Goal: Task Accomplishment & Management: Manage account settings

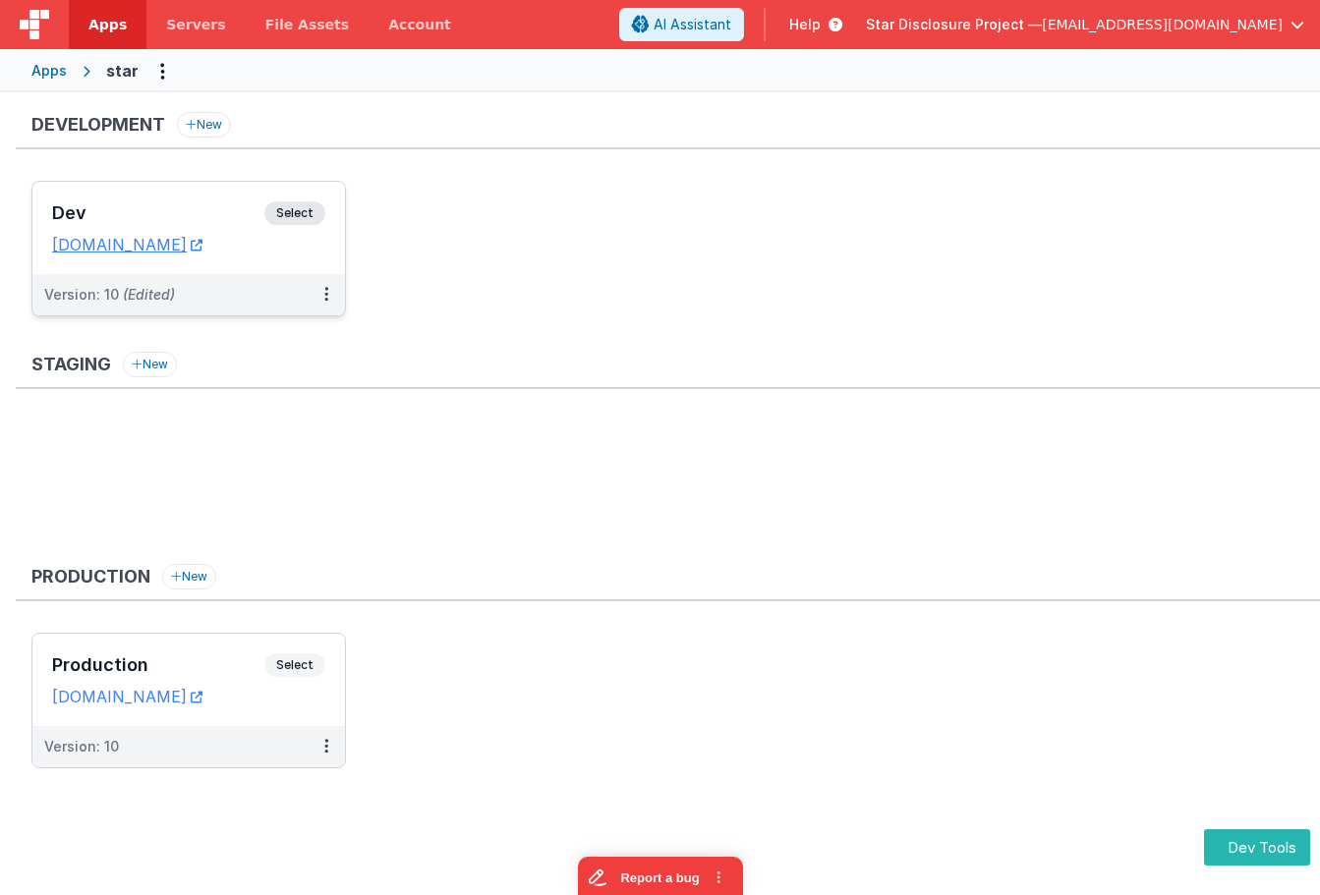
click at [248, 215] on h3 "Dev" at bounding box center [158, 213] width 212 height 20
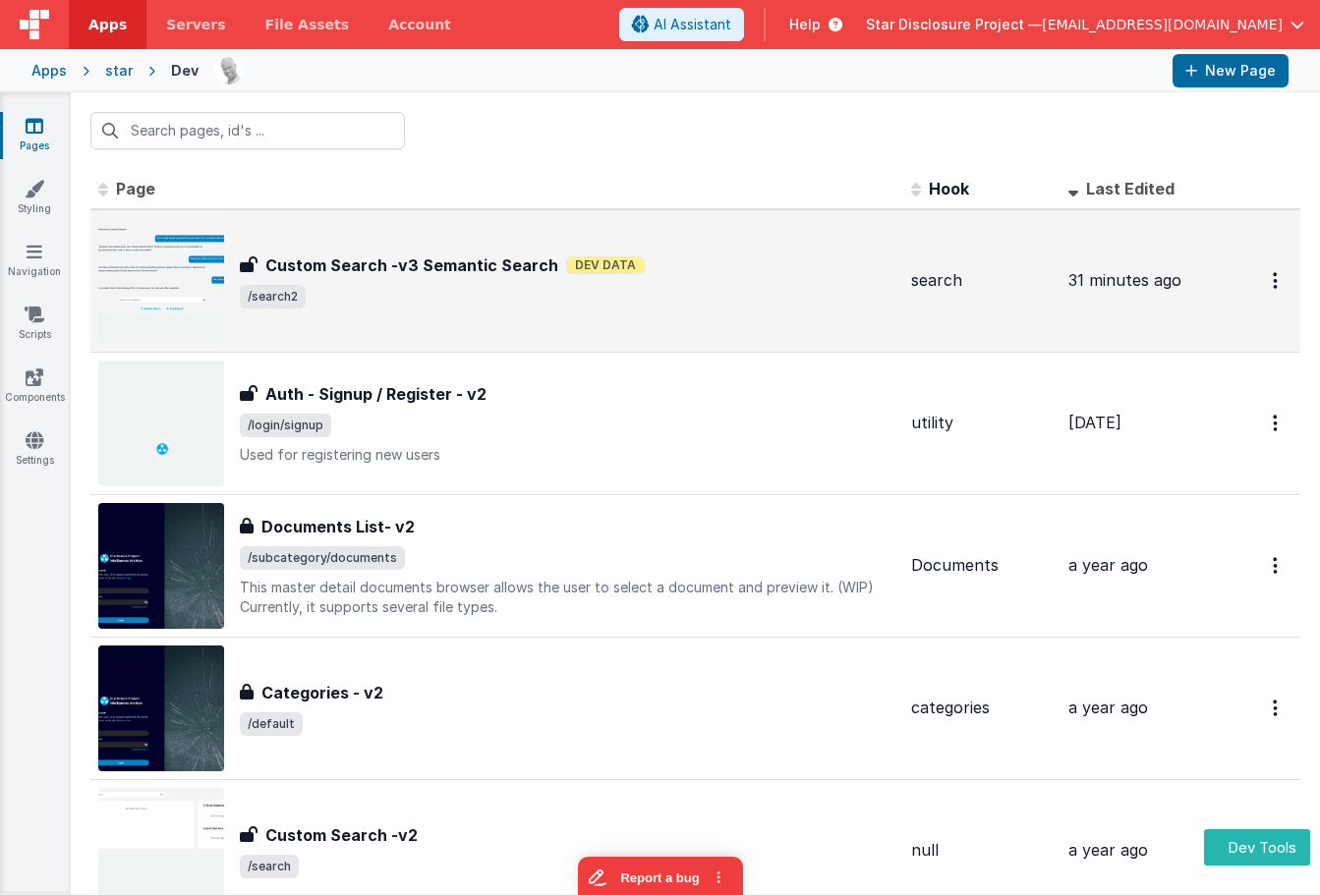
click at [473, 285] on span "/search2" at bounding box center [567, 297] width 655 height 24
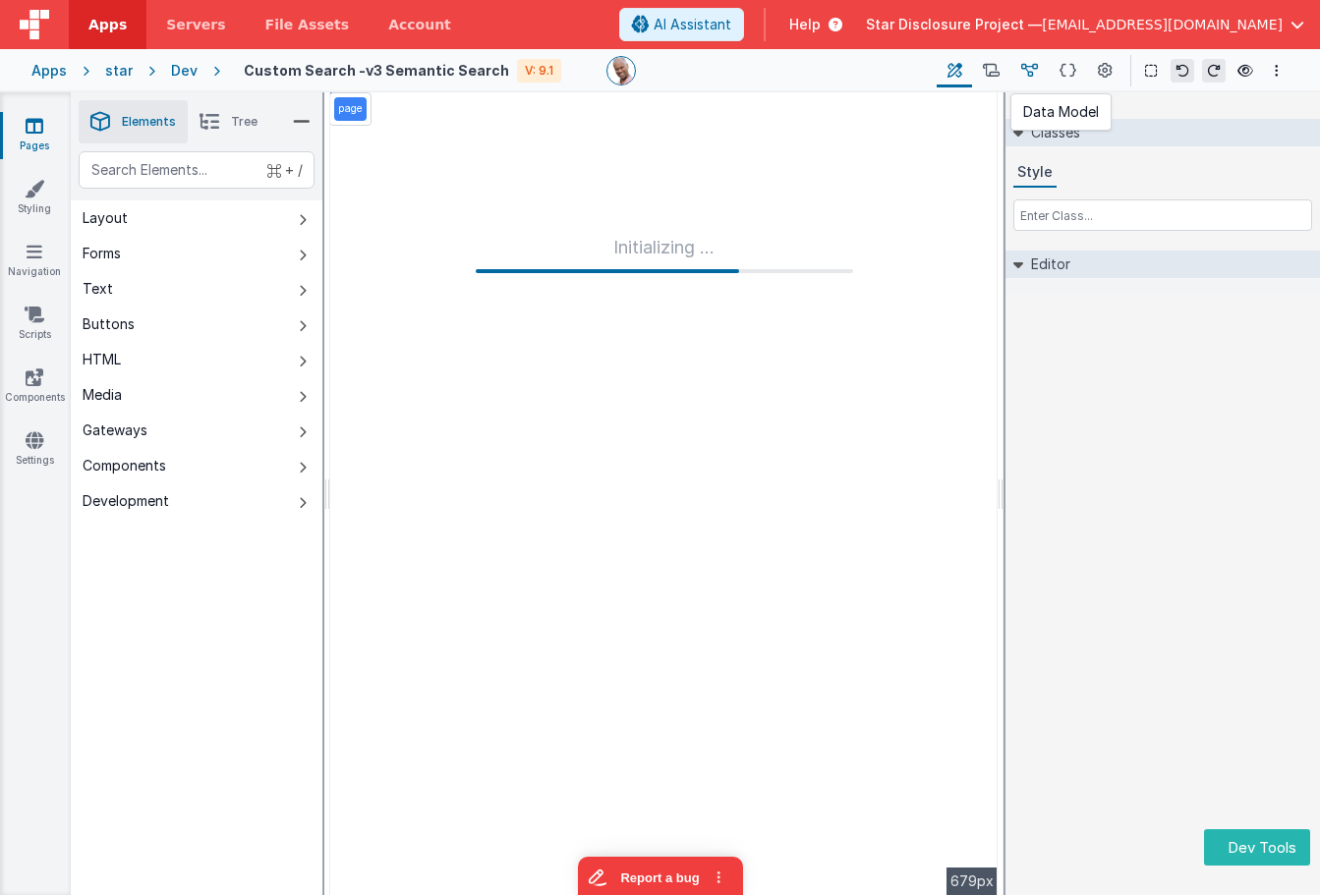
click at [1037, 71] on icon at bounding box center [1029, 71] width 17 height 21
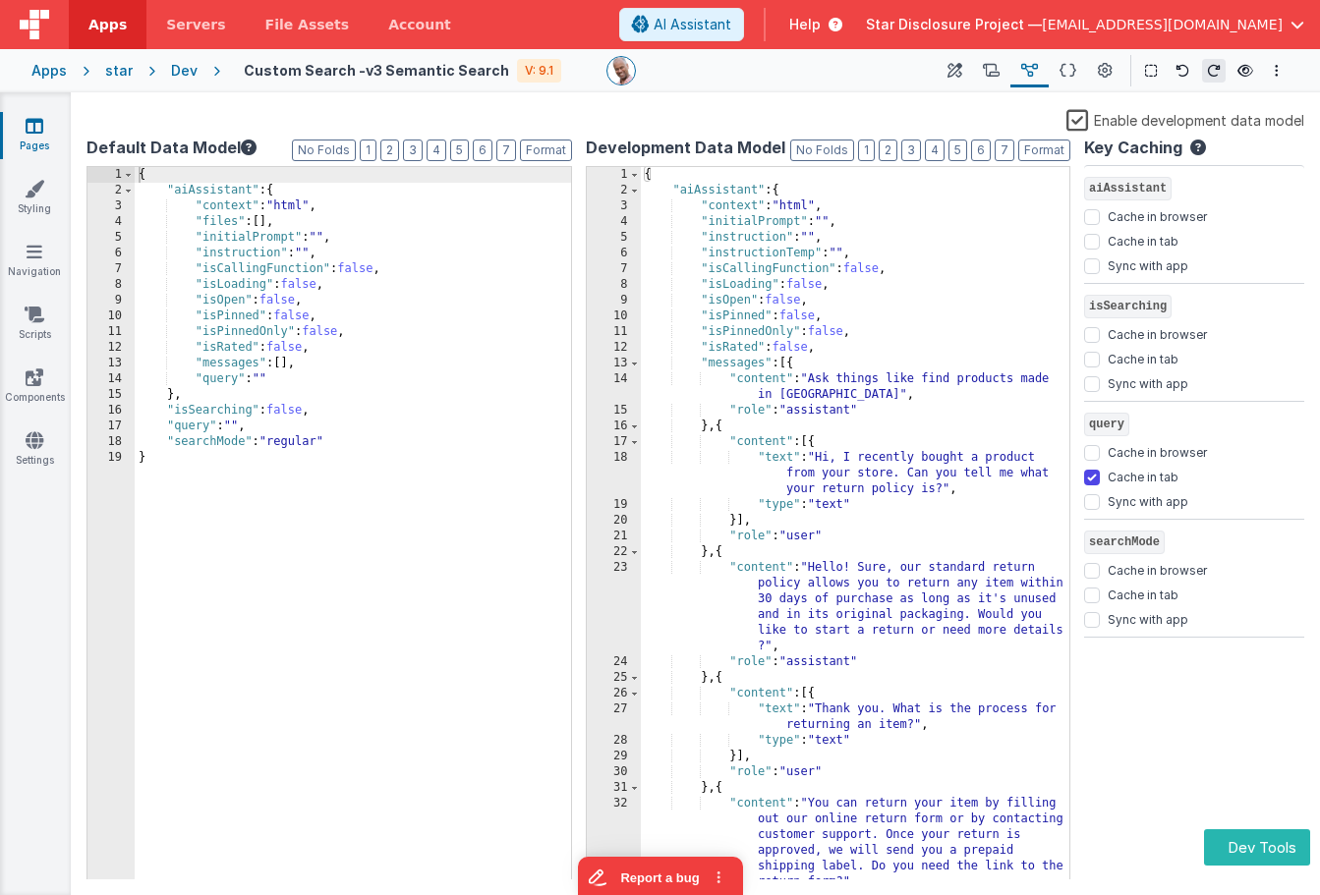
click at [1074, 121] on label "Enable development data model" at bounding box center [1185, 119] width 238 height 23
click at [0, 0] on input "Enable development data model" at bounding box center [0, 0] width 0 height 0
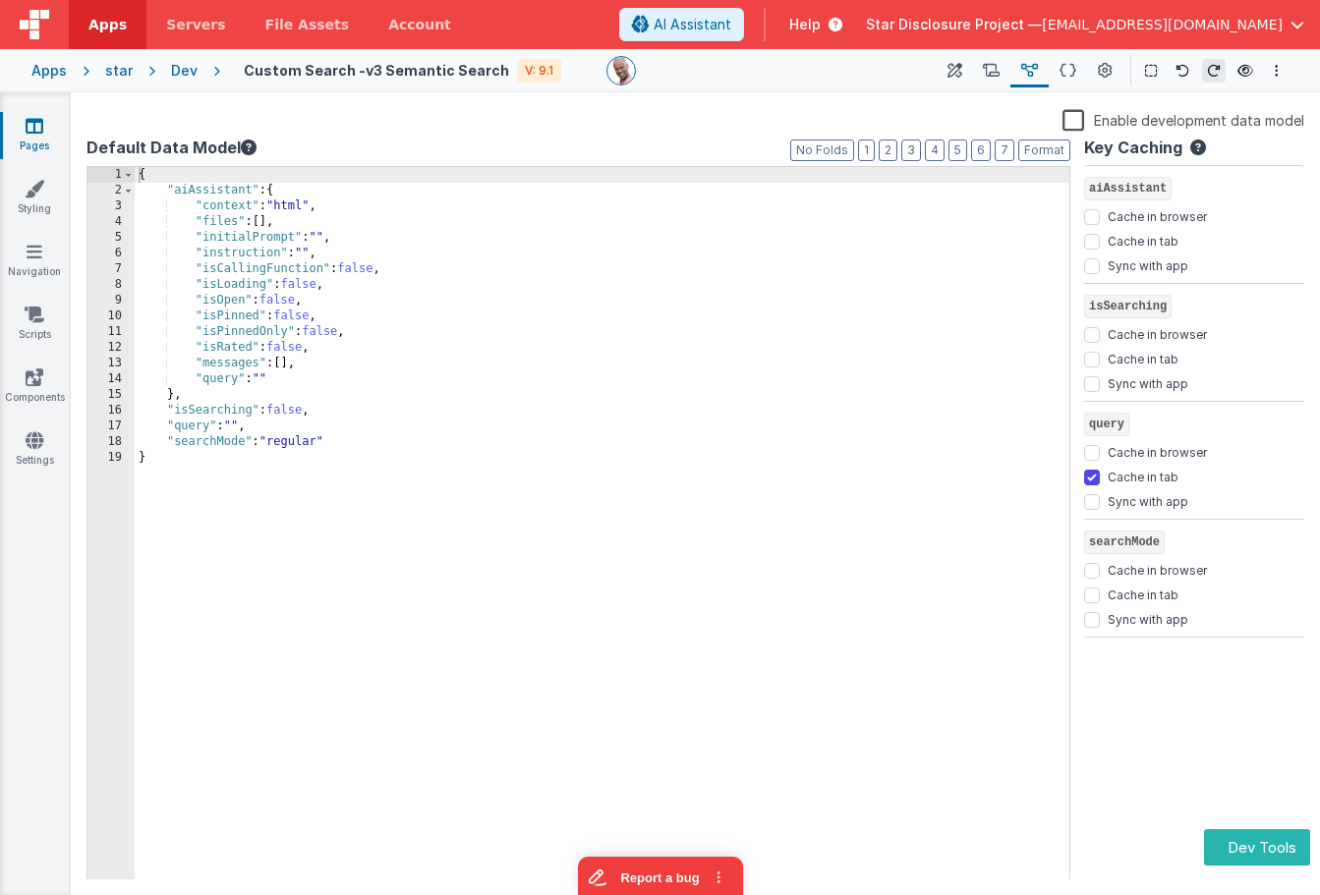
click at [833, 106] on div "Saved" at bounding box center [731, 100] width 1320 height 16
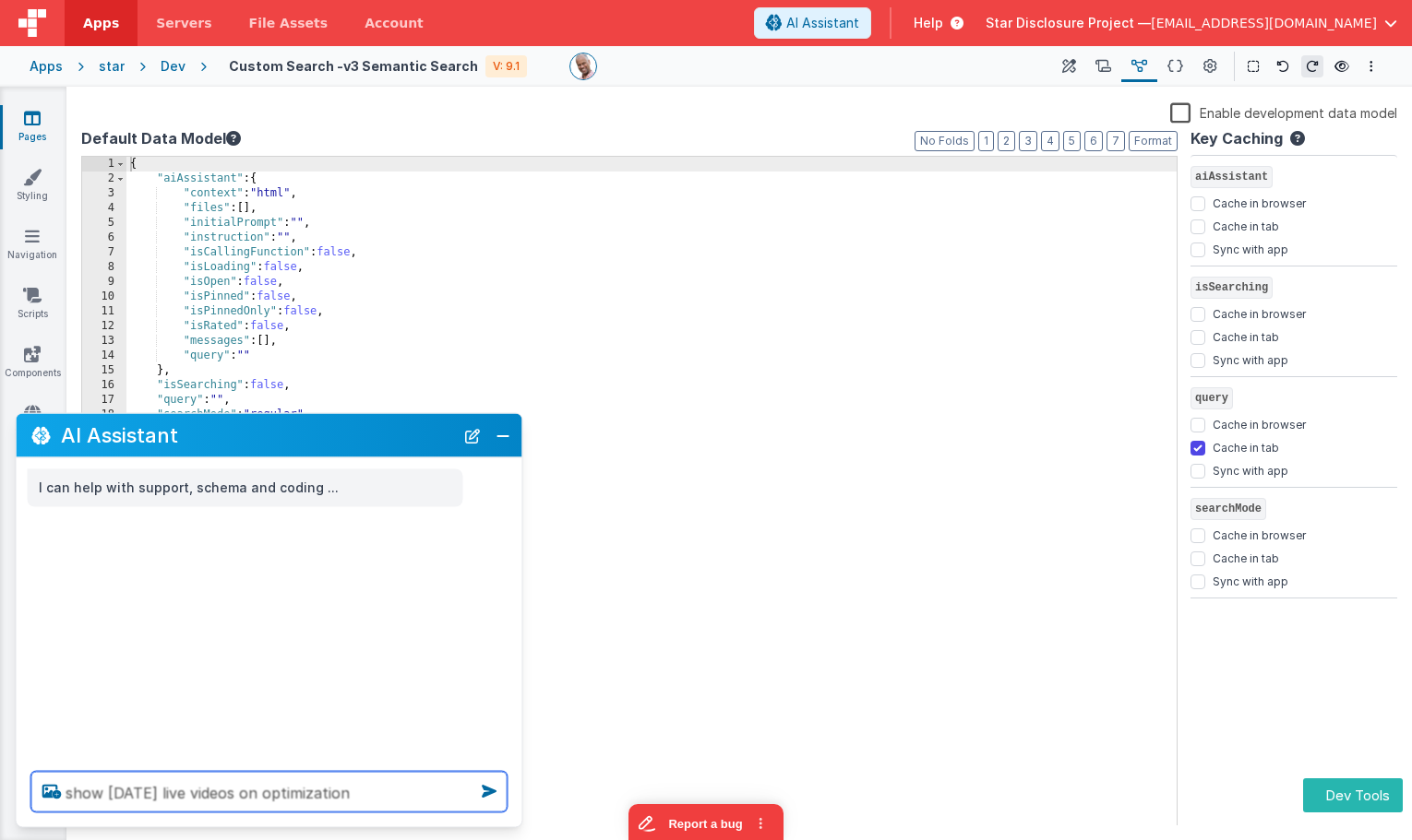
type textarea "show [DATE] live videos on optimization"
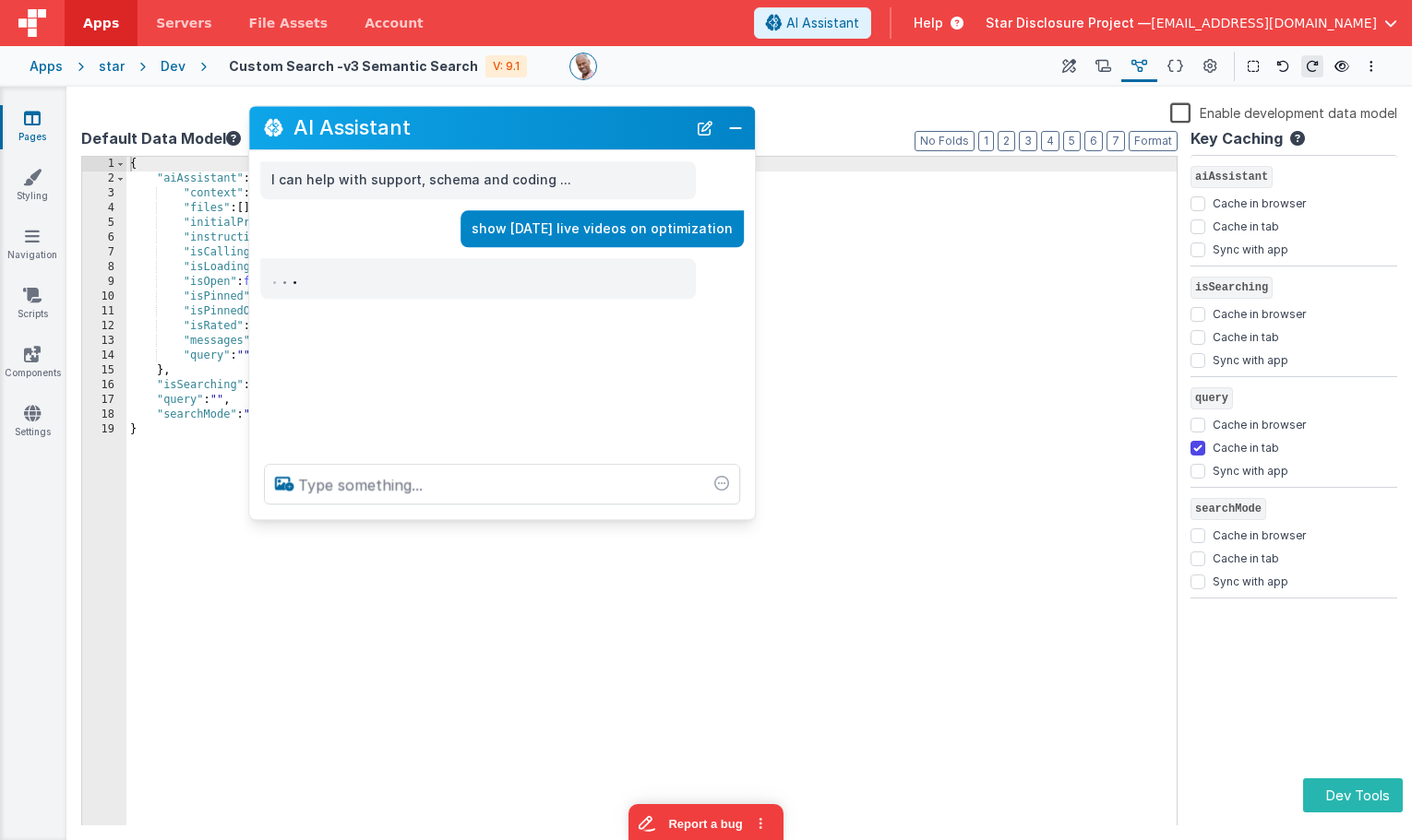
drag, startPoint x: 379, startPoint y: 443, endPoint x: 626, endPoint y: 140, distance: 390.9
click at [616, 132] on h2 "AI Assistant" at bounding box center [489, 129] width 393 height 23
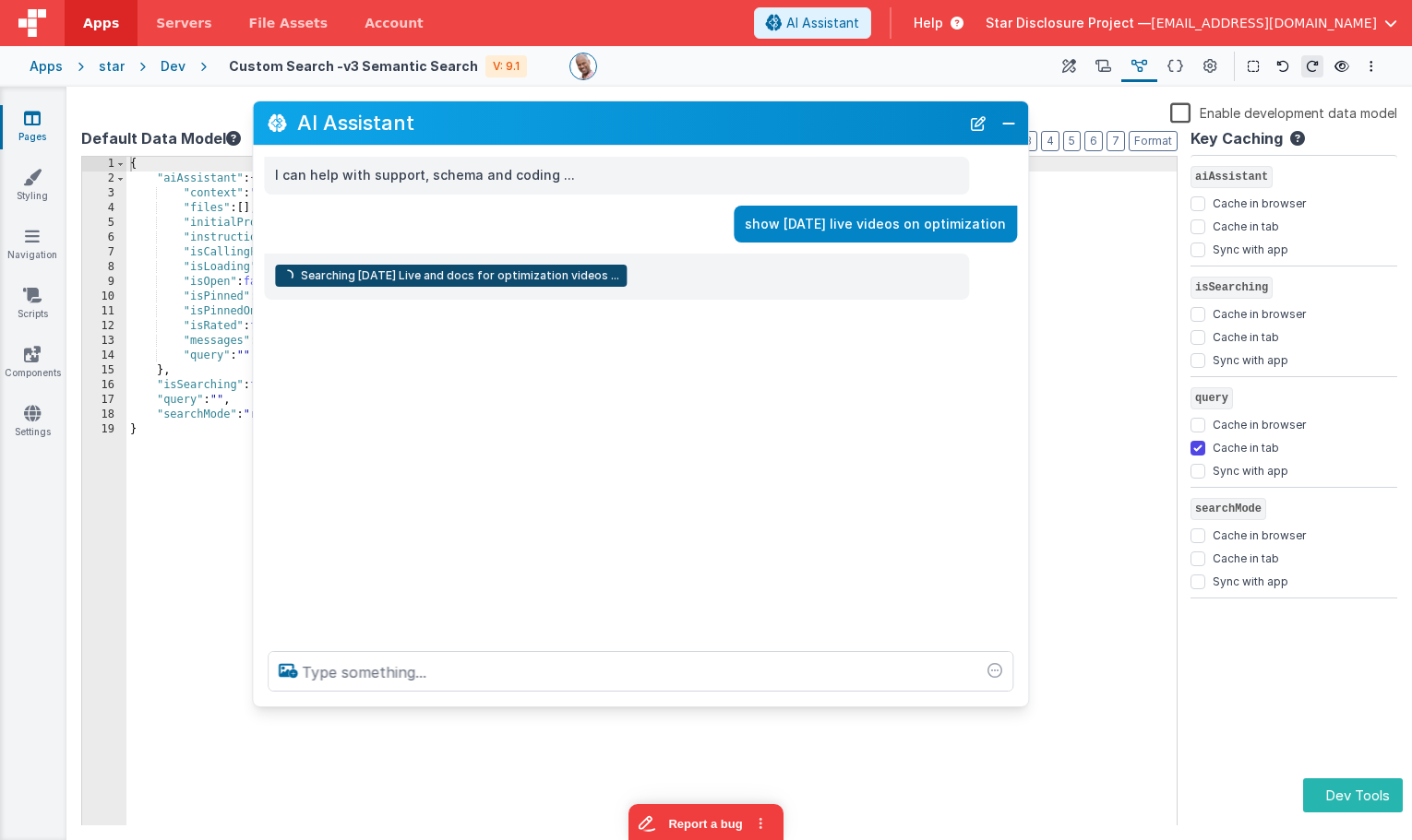
drag, startPoint x: 761, startPoint y: 524, endPoint x: 1011, endPoint y: 696, distance: 303.5
click at [1022, 701] on div at bounding box center [639, 671] width 775 height 70
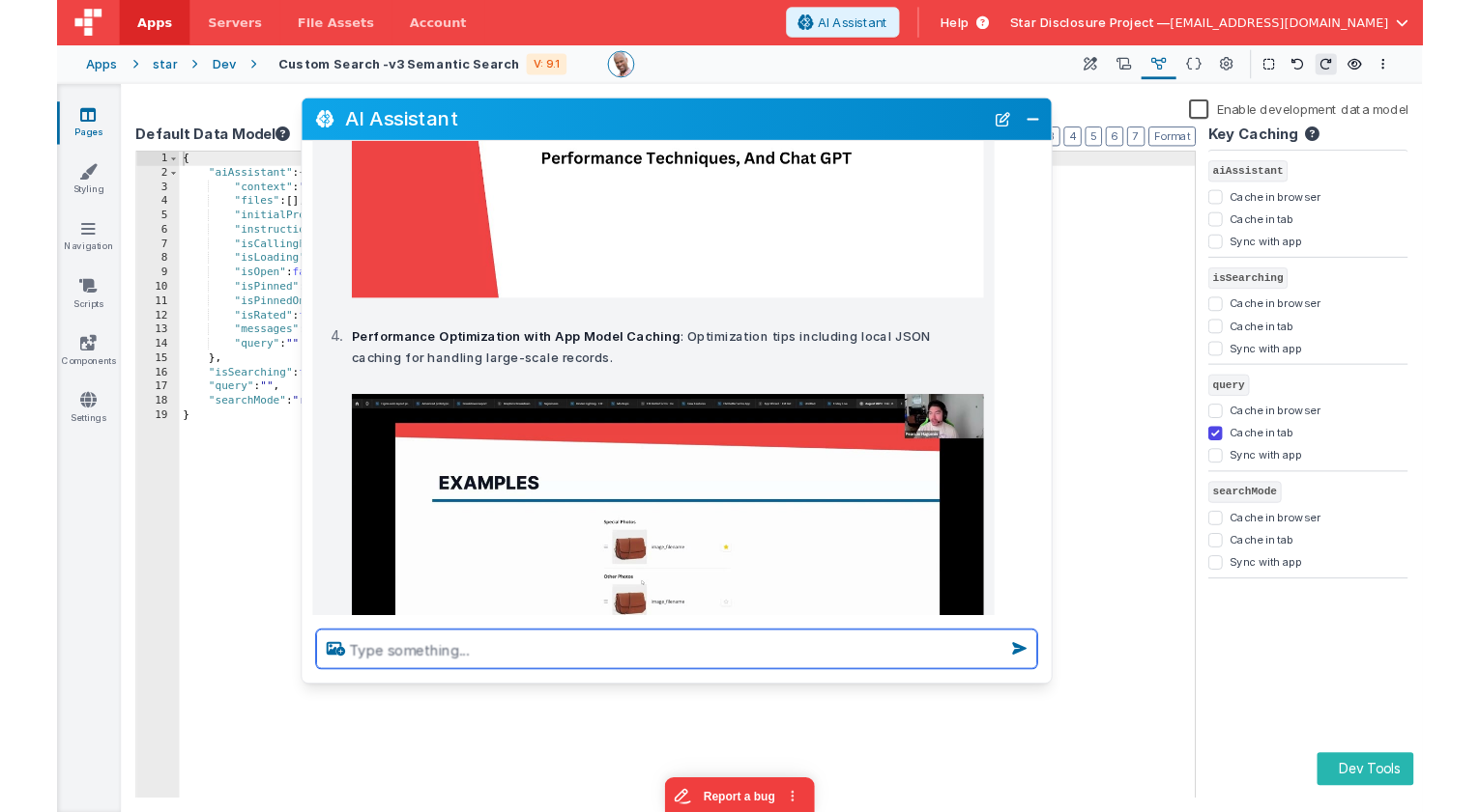
scroll to position [1387, 0]
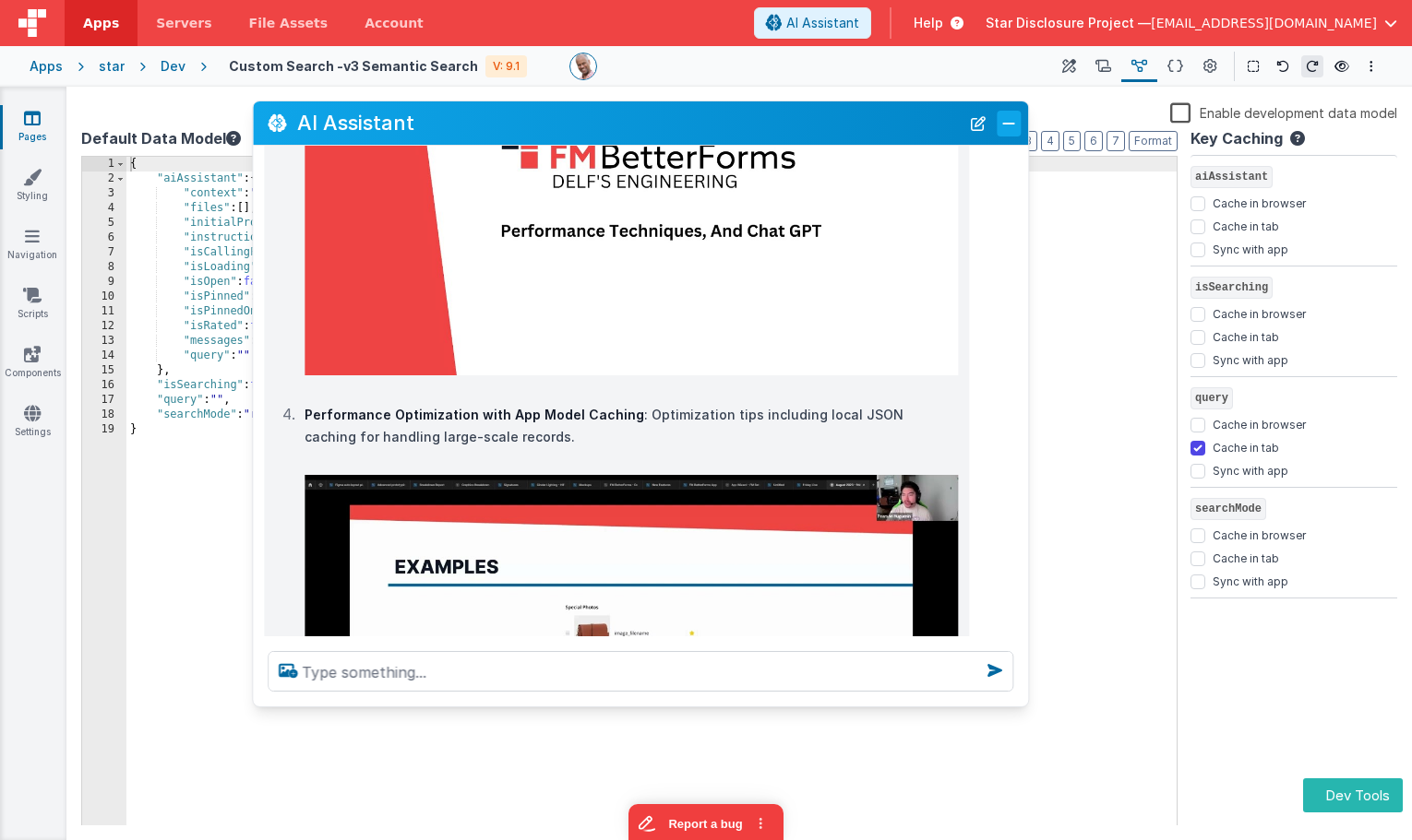
click at [1011, 128] on button "Close" at bounding box center [1008, 124] width 24 height 26
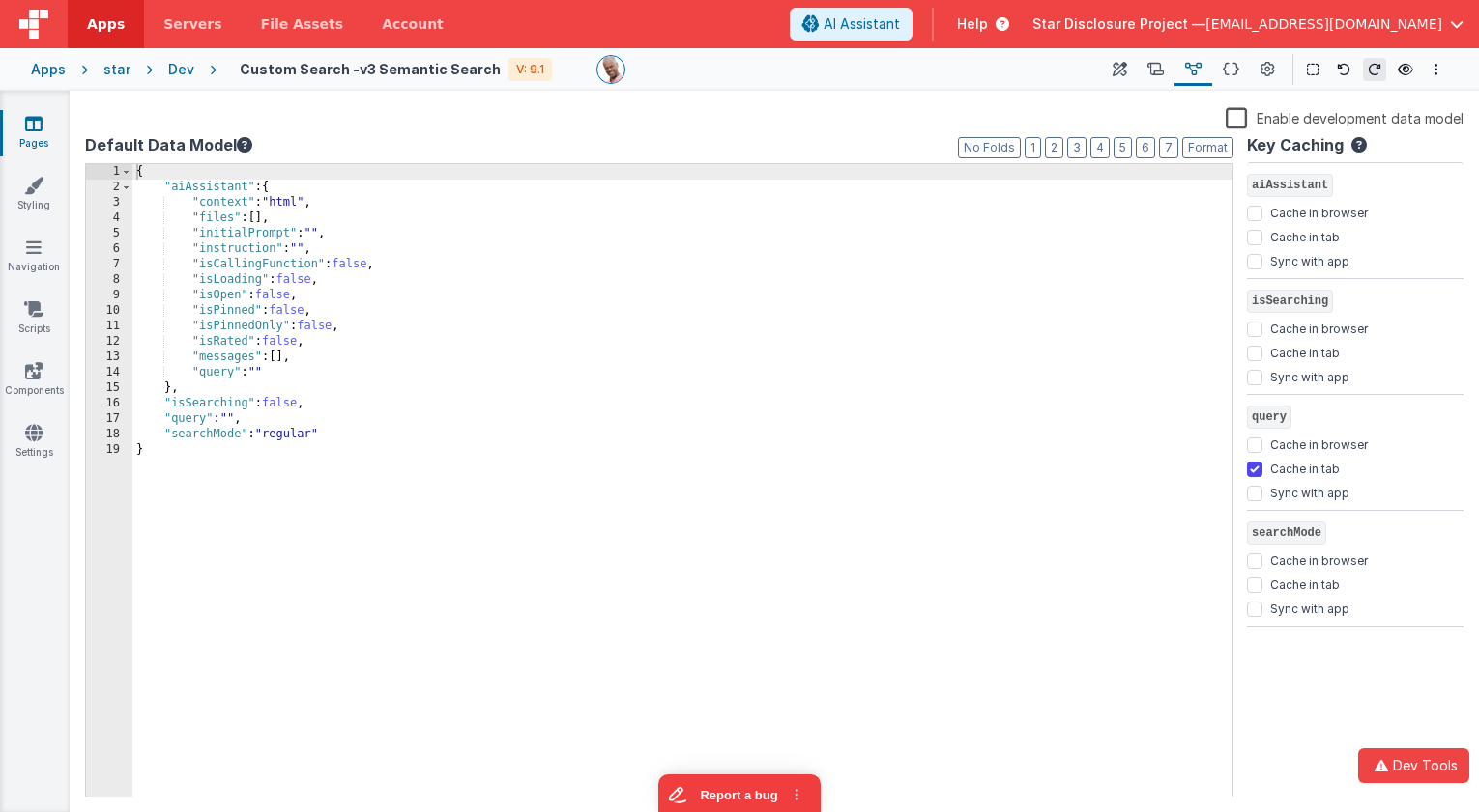
click at [41, 63] on div "Apps" at bounding box center [47, 70] width 34 height 20
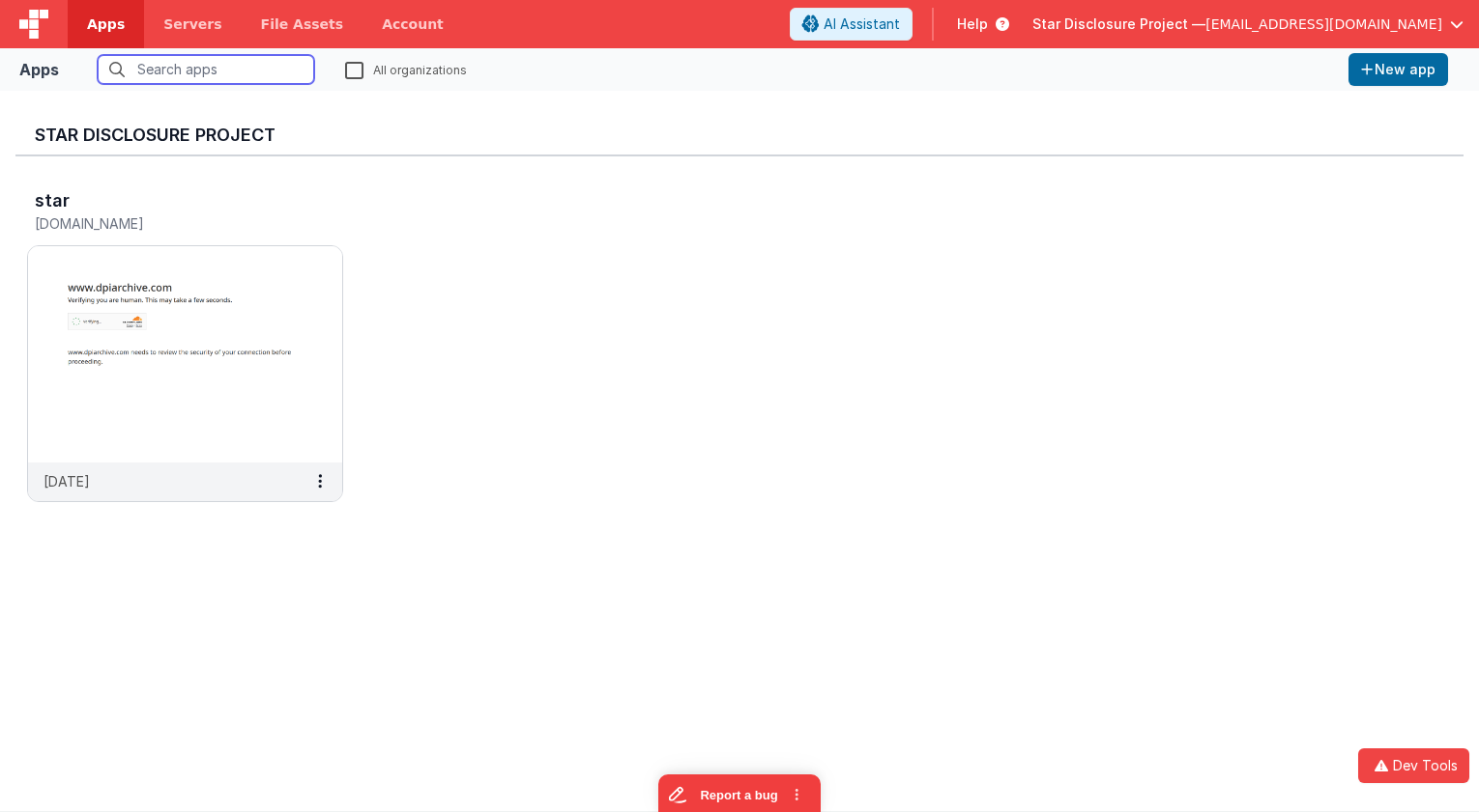
click at [188, 75] on input "text" at bounding box center [206, 69] width 216 height 29
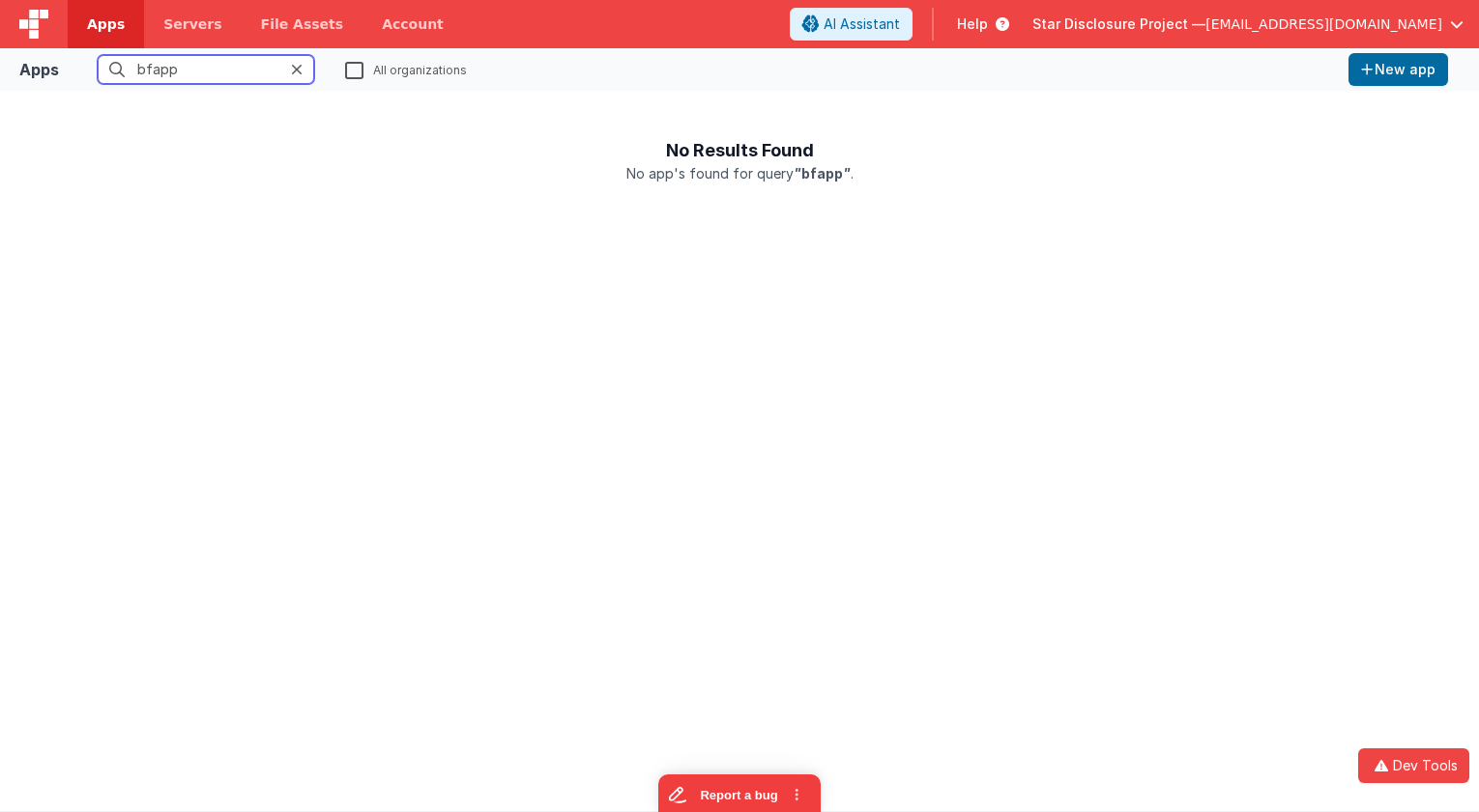
type input "bfapp"
click at [1205, 30] on span "Star Disclosure Project —" at bounding box center [1119, 25] width 173 height 20
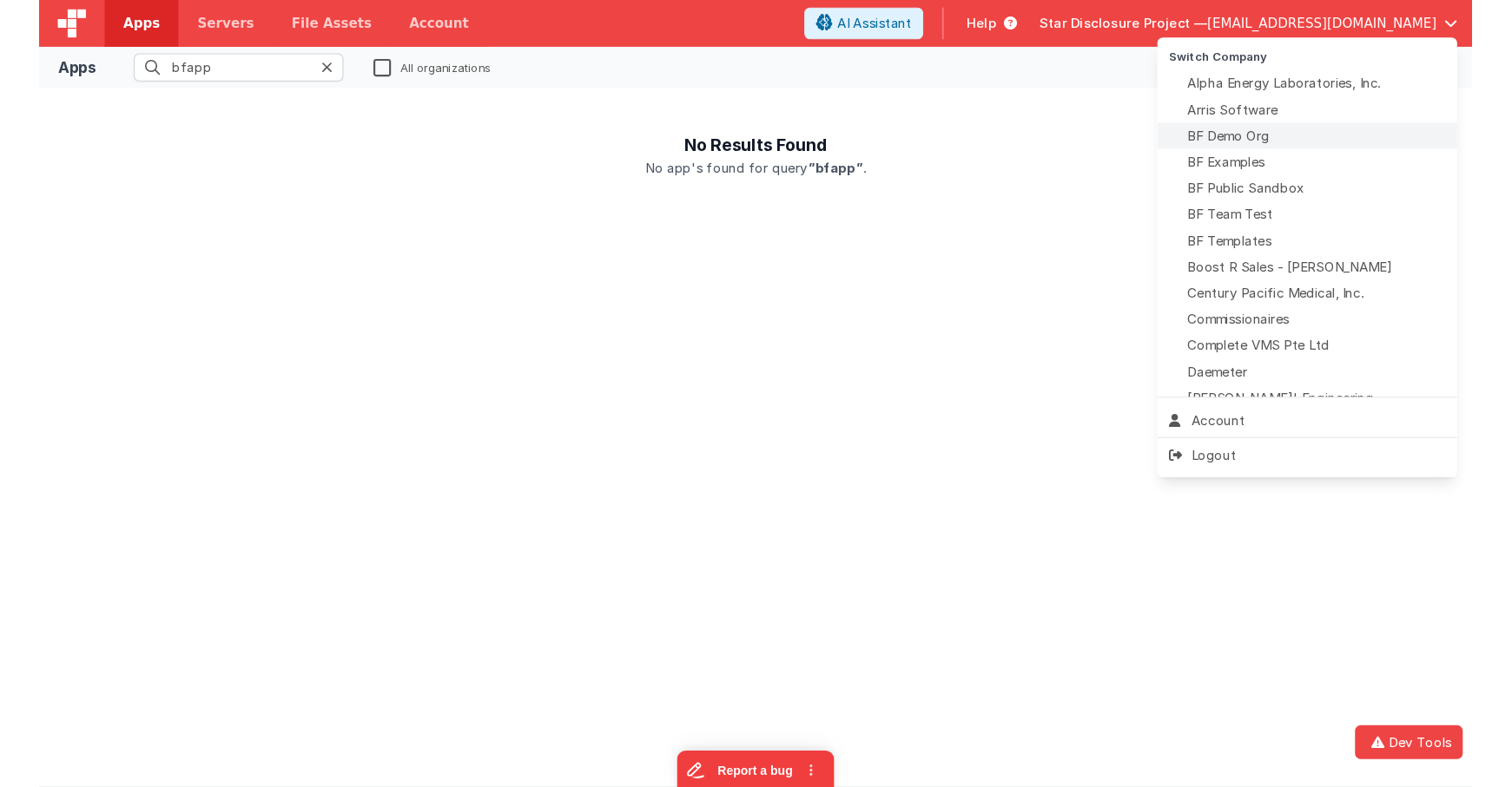
scroll to position [45, 0]
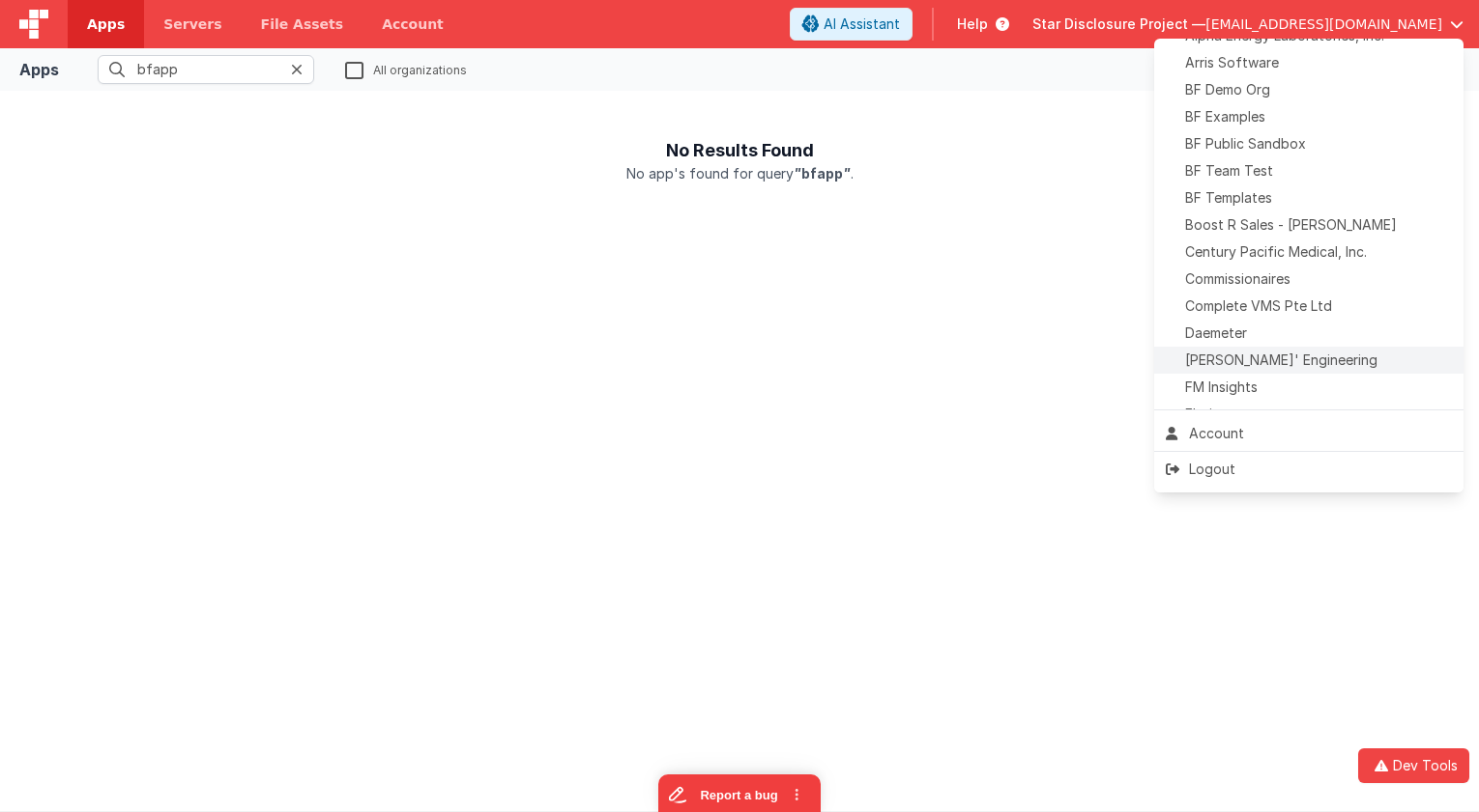
click at [1251, 361] on span "[PERSON_NAME]' Engineering" at bounding box center [1281, 361] width 193 height 20
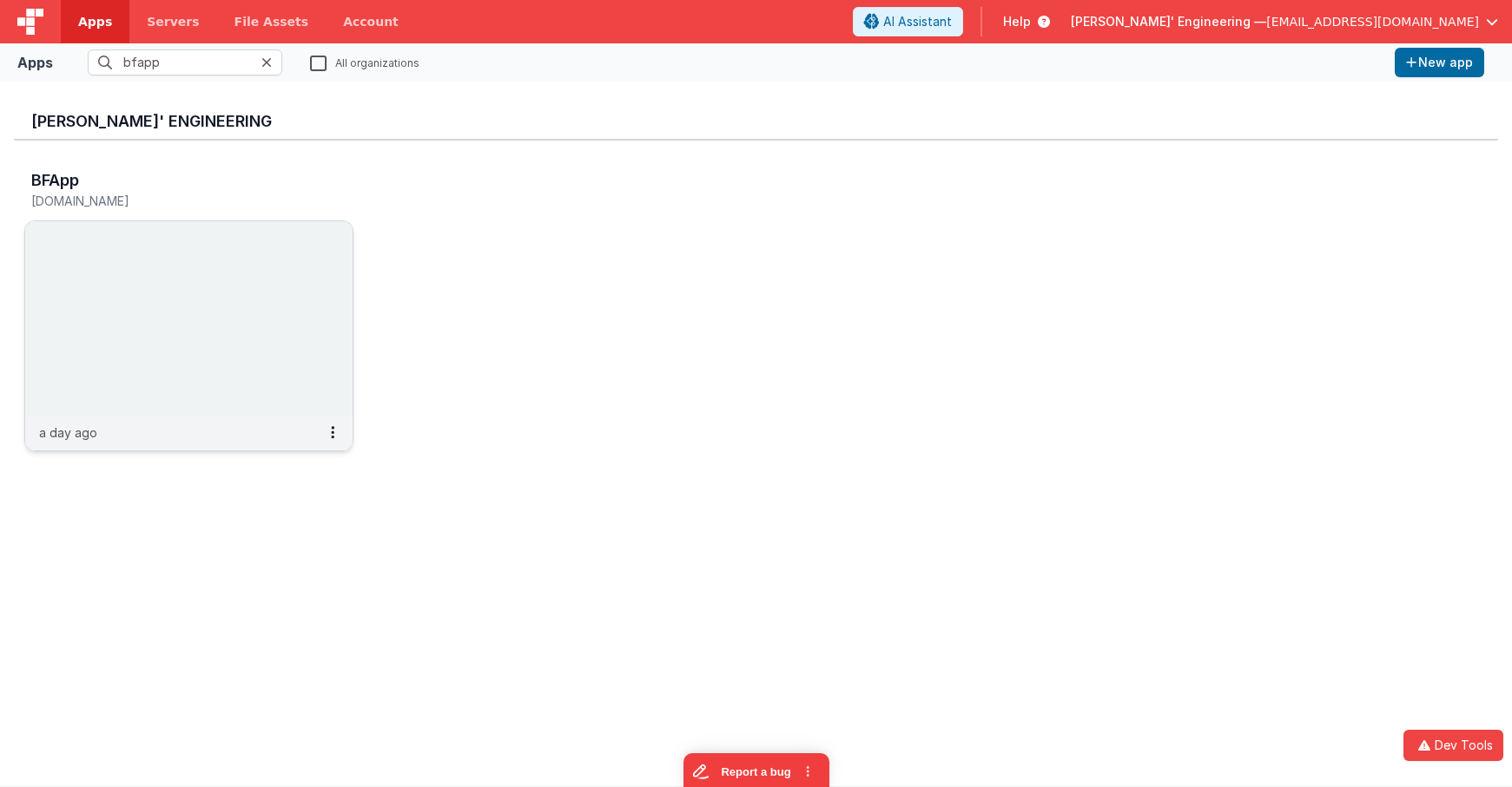
click at [162, 303] on img at bounding box center [188, 319] width 327 height 194
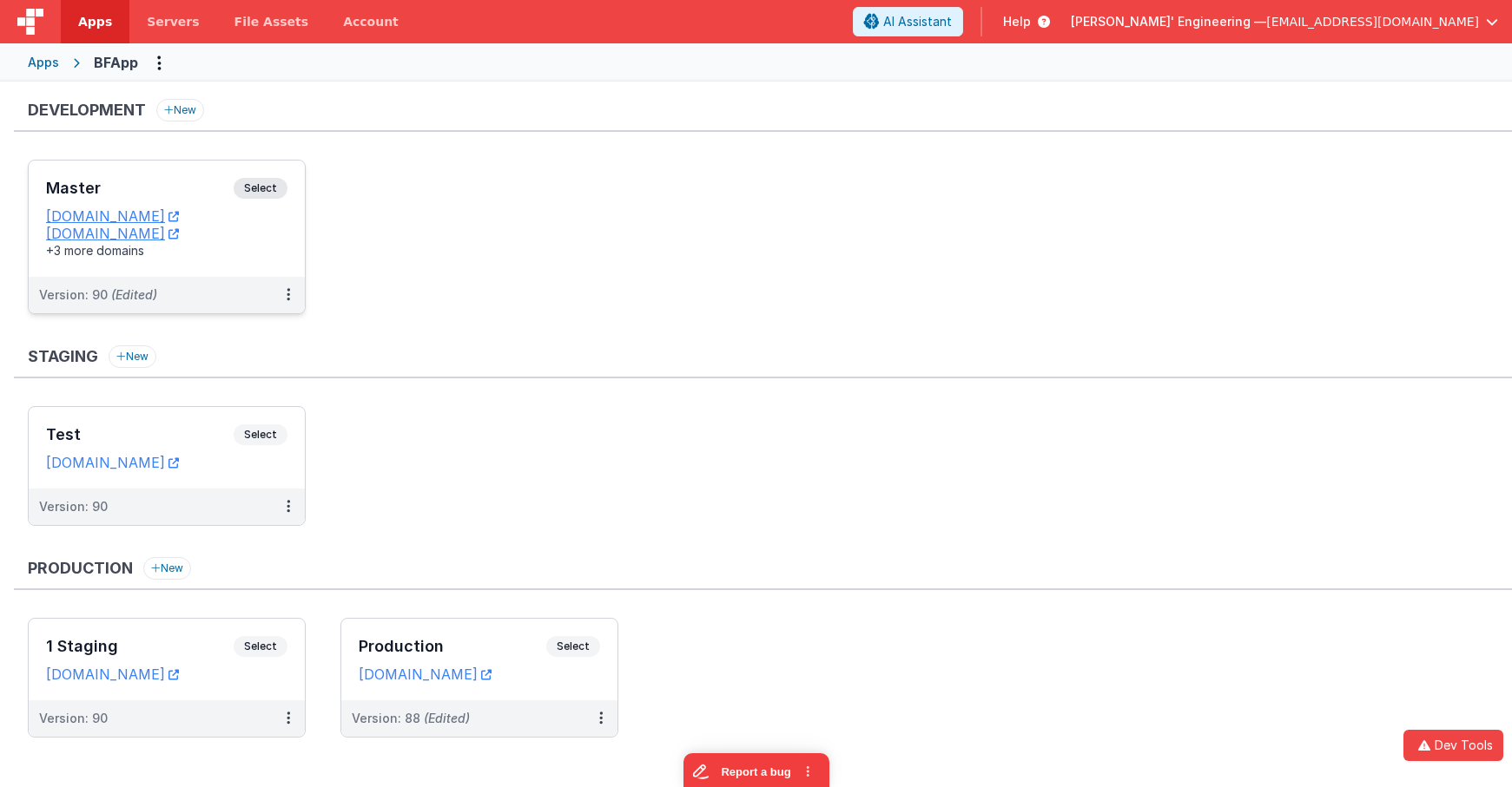
click at [263, 185] on span "Select" at bounding box center [260, 188] width 54 height 21
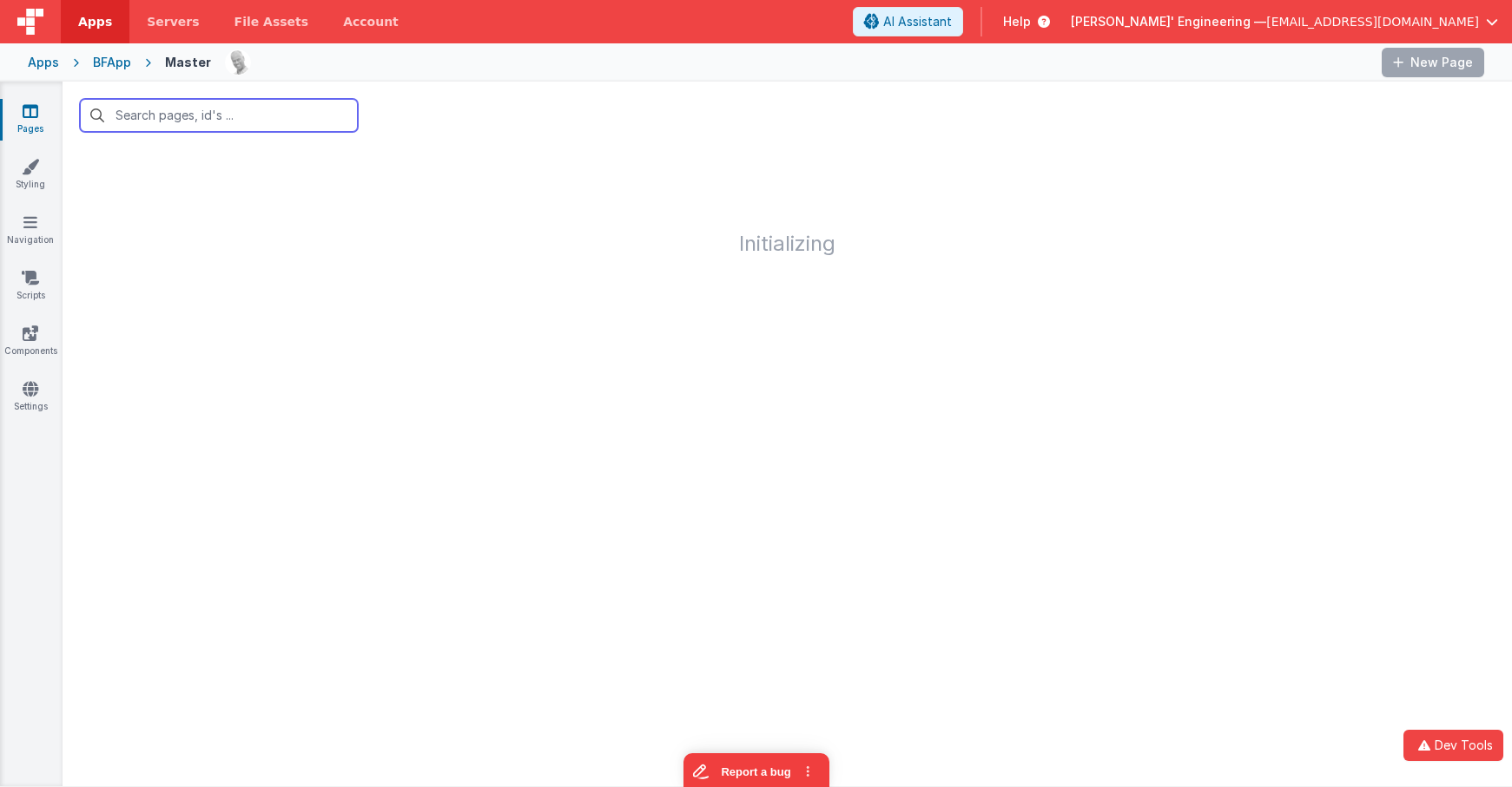
click at [269, 123] on input "text" at bounding box center [218, 115] width 277 height 33
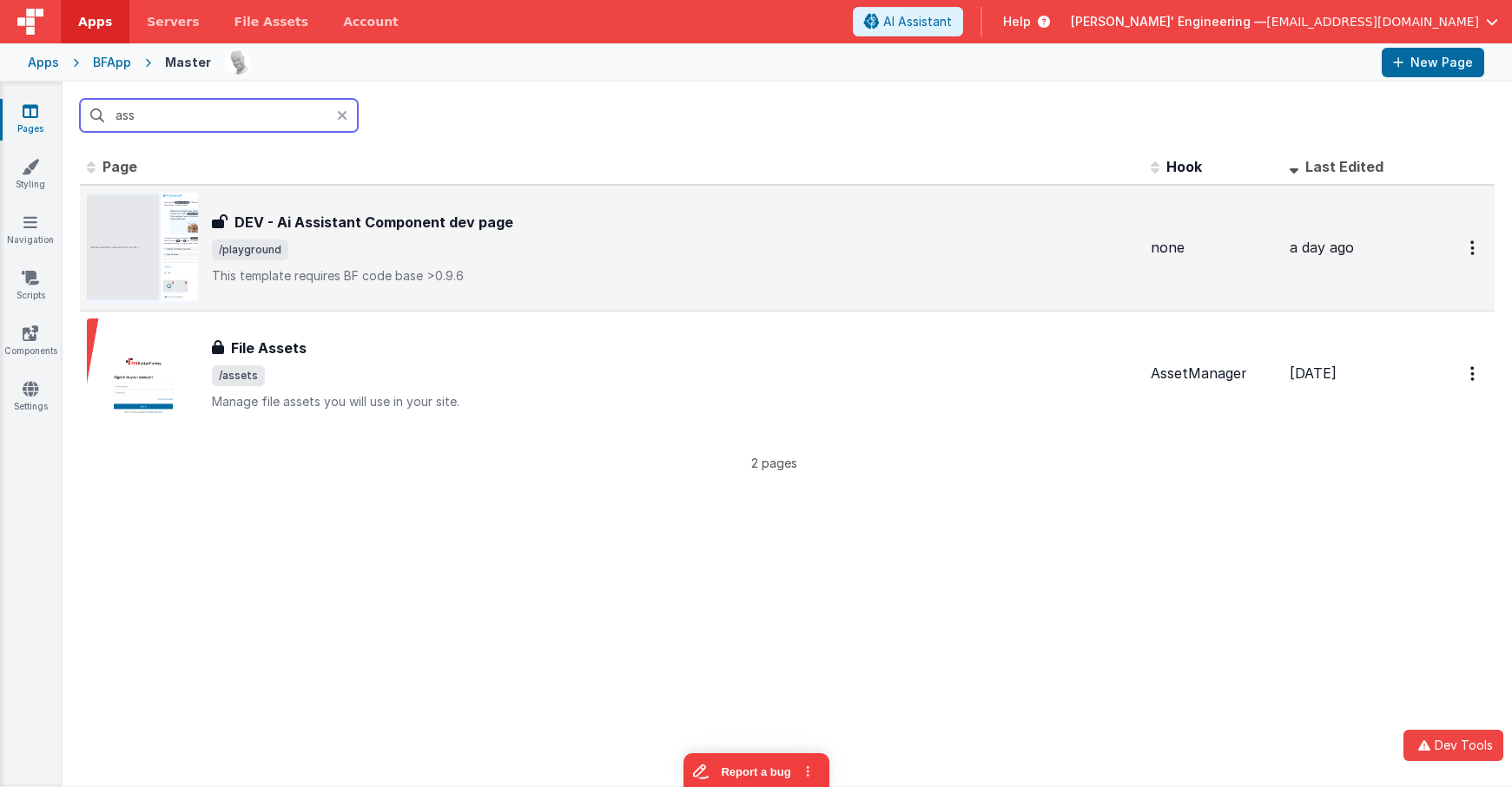
type input "ass"
click at [467, 262] on div "DEV - Ai Assistant Component dev page DEV - Ai Assistant Component dev page /pl…" at bounding box center [674, 248] width 925 height 73
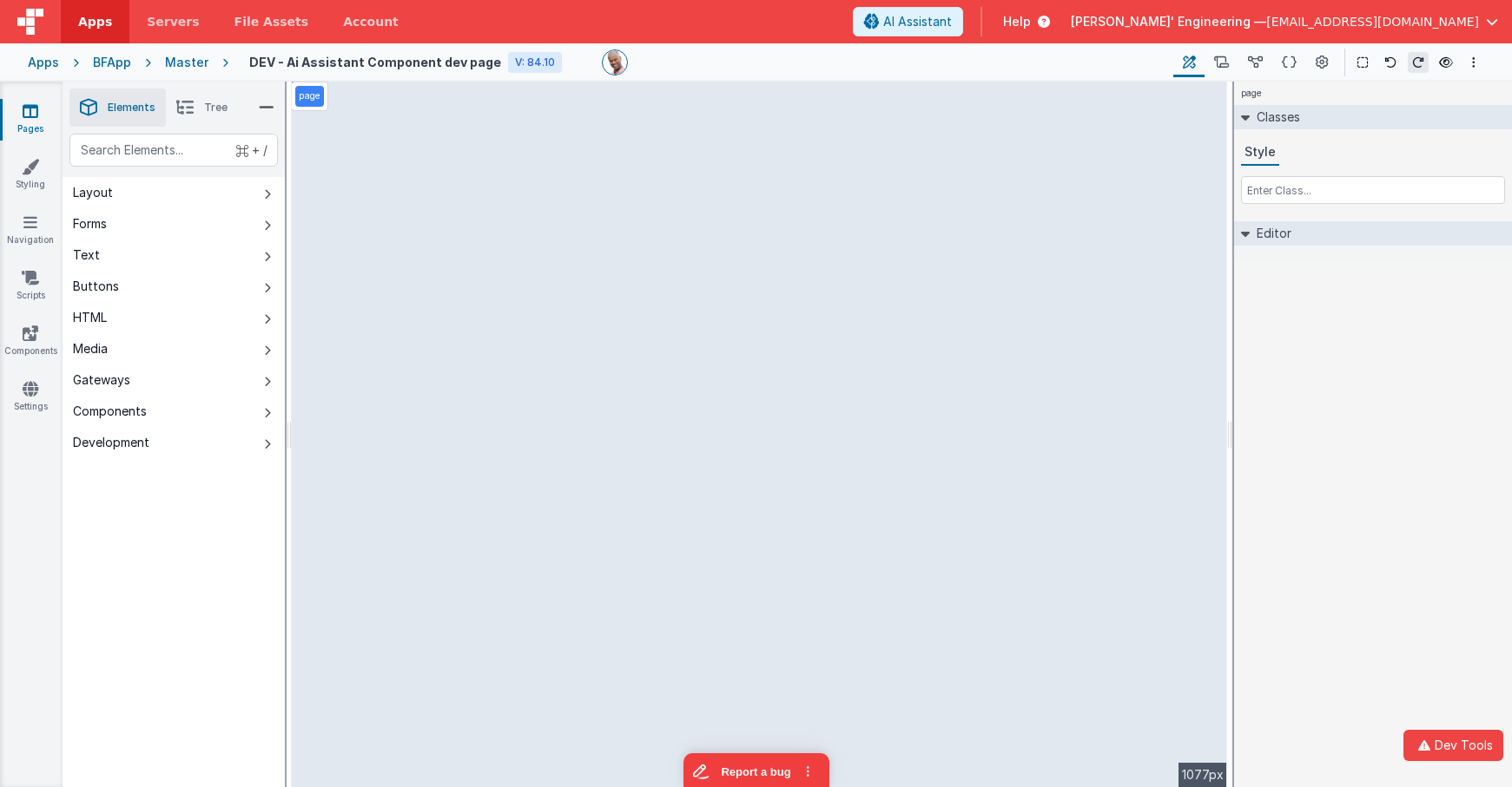
click at [945, 269] on div "page --> 1077px" at bounding box center [759, 434] width 935 height 706
click at [938, 306] on div "page --> 1077px" at bounding box center [759, 434] width 935 height 706
click at [646, 349] on div "page --> 1077px" at bounding box center [759, 434] width 935 height 706
click at [877, 681] on div "page --> 1077px" at bounding box center [759, 434] width 935 height 706
click at [976, 400] on div "page --> 1077px" at bounding box center [759, 434] width 935 height 706
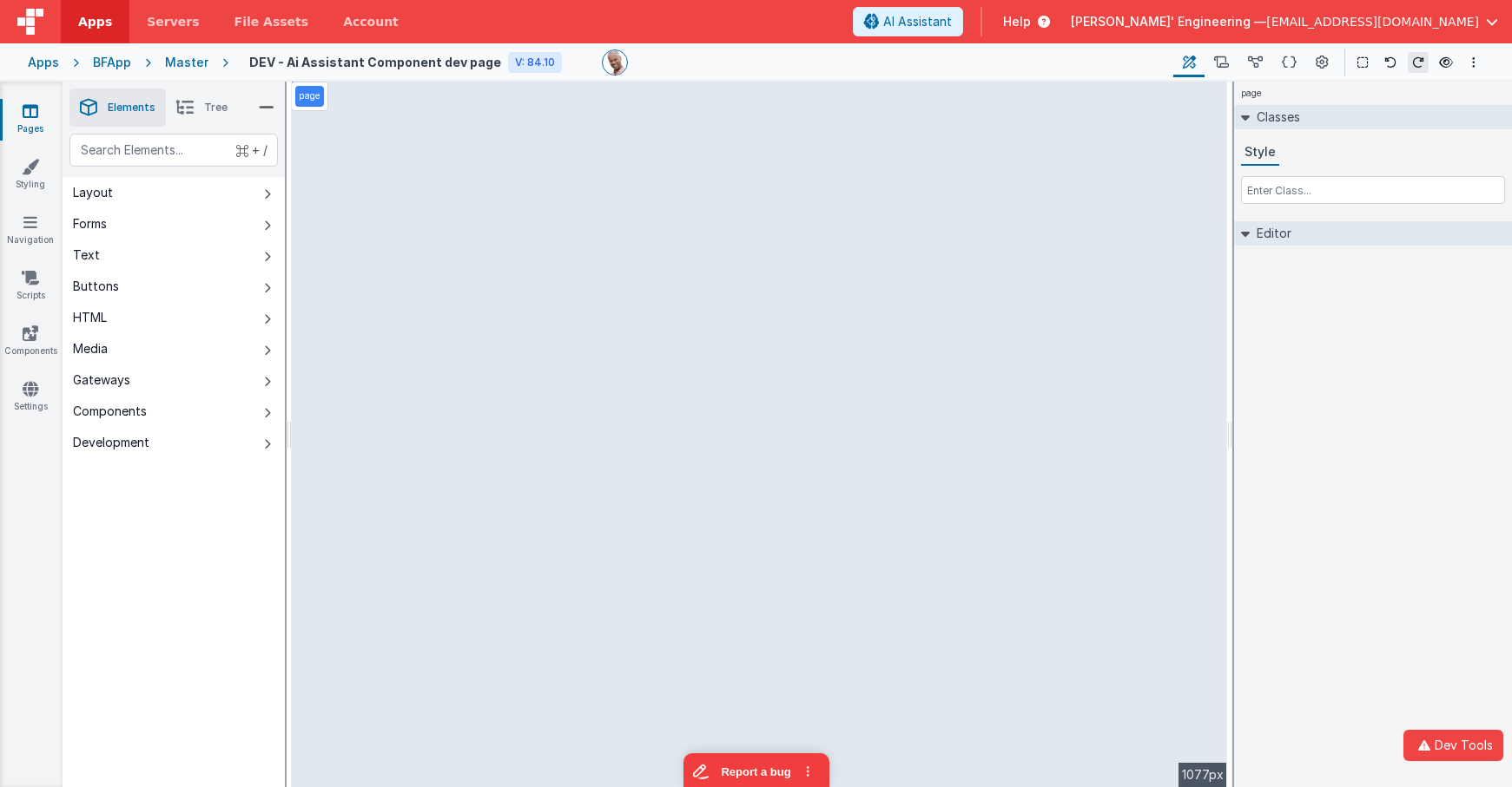
click at [213, 116] on li "Tree" at bounding box center [202, 107] width 72 height 38
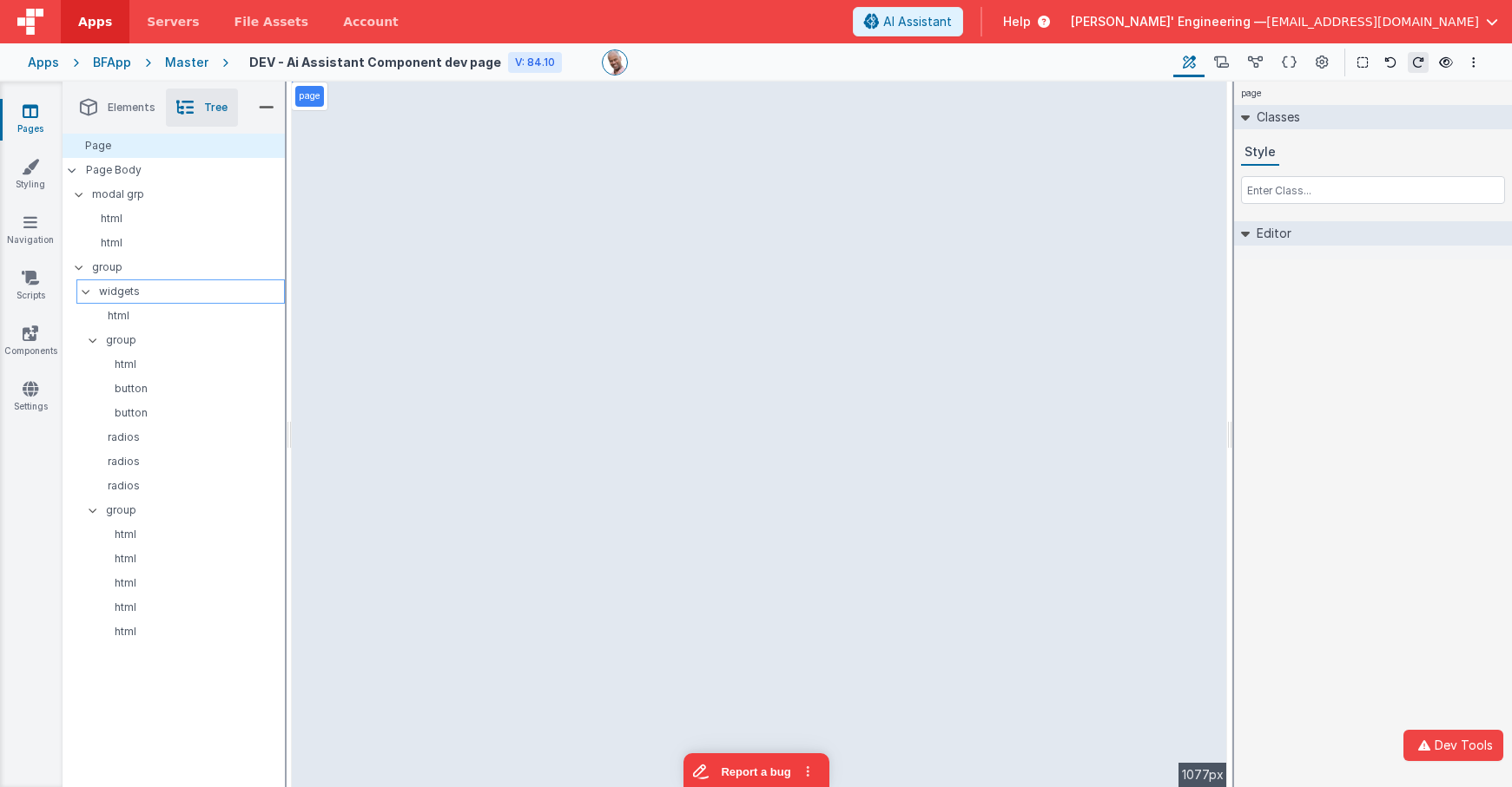
click at [174, 303] on div "widgets" at bounding box center [180, 291] width 209 height 25
drag, startPoint x: 163, startPoint y: 337, endPoint x: 178, endPoint y: 421, distance: 85.3
click at [163, 337] on p "group" at bounding box center [195, 340] width 179 height 19
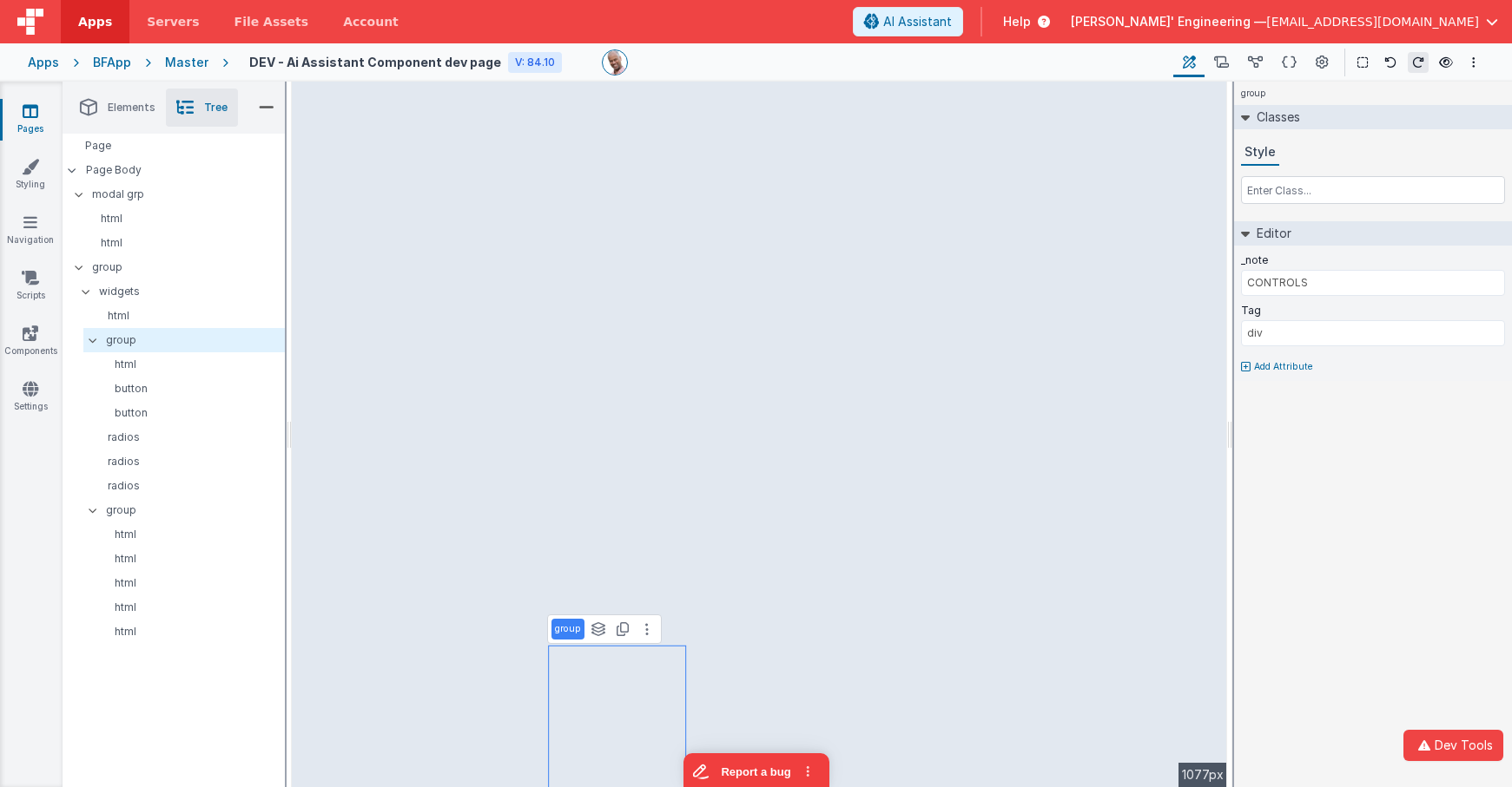
drag, startPoint x: 178, startPoint y: 427, endPoint x: 820, endPoint y: 289, distance: 656.7
click at [178, 427] on div "radios" at bounding box center [184, 438] width 201 height 25
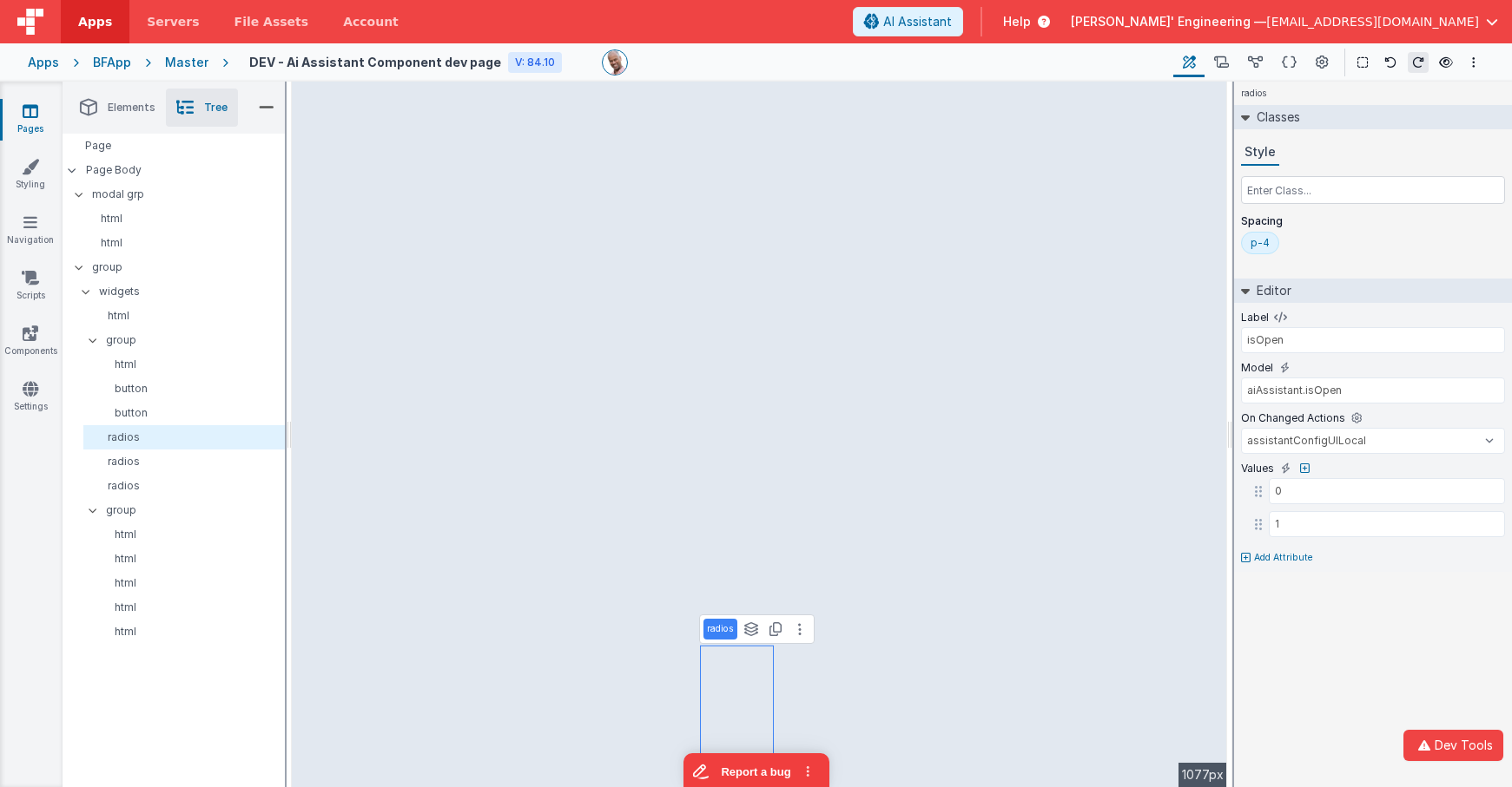
click at [1071, 276] on div "radios See layers + L Duplicate + D --> 1077px" at bounding box center [759, 434] width 935 height 706
click at [761, 248] on div "radios See layers + L Duplicate + D --> 1077px" at bounding box center [759, 434] width 935 height 706
click at [193, 60] on div "Master" at bounding box center [186, 63] width 43 height 18
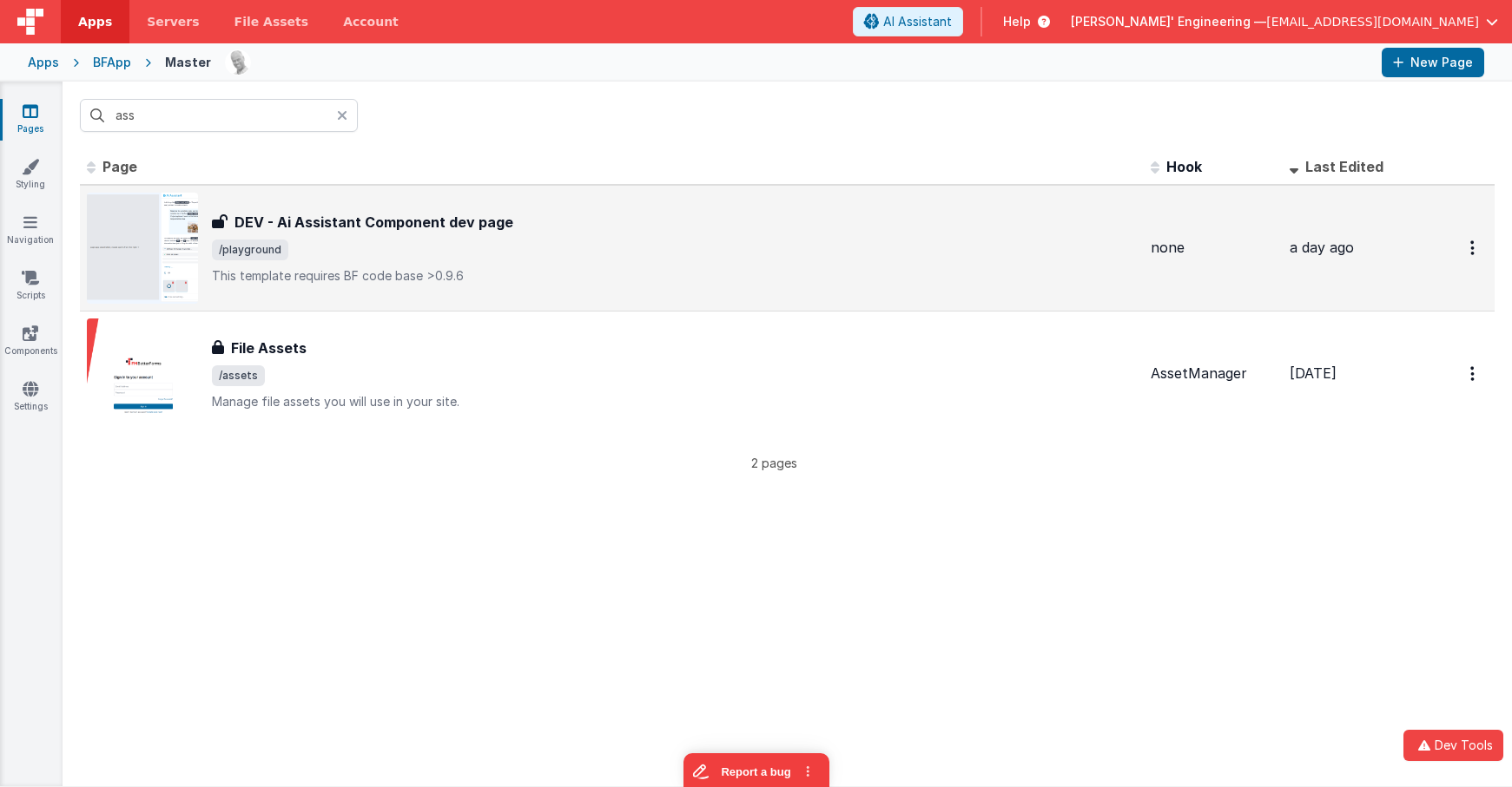
click at [576, 249] on span "/playground" at bounding box center [674, 250] width 925 height 21
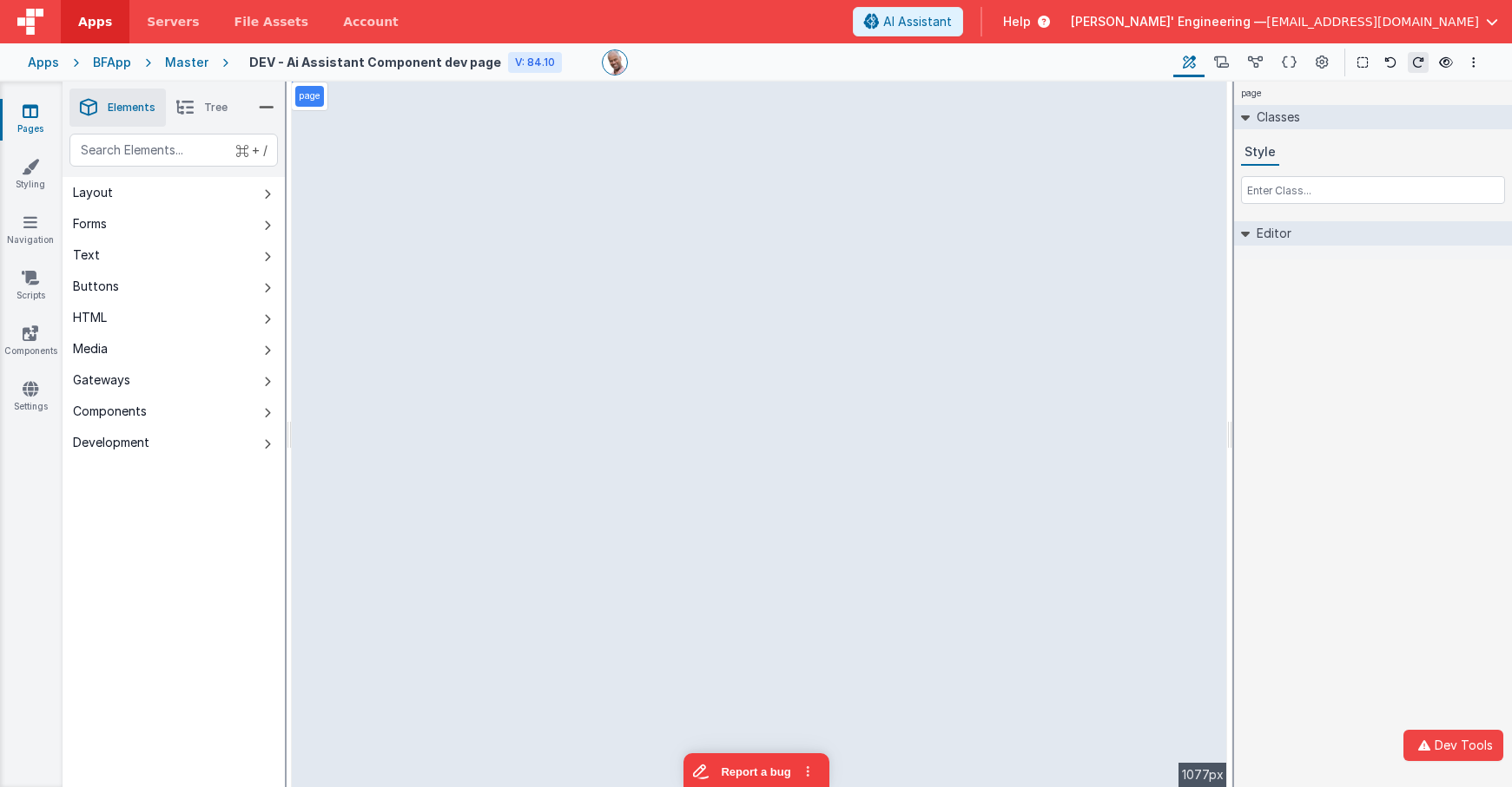
click at [1002, 257] on div "page --> 1077px" at bounding box center [759, 434] width 935 height 706
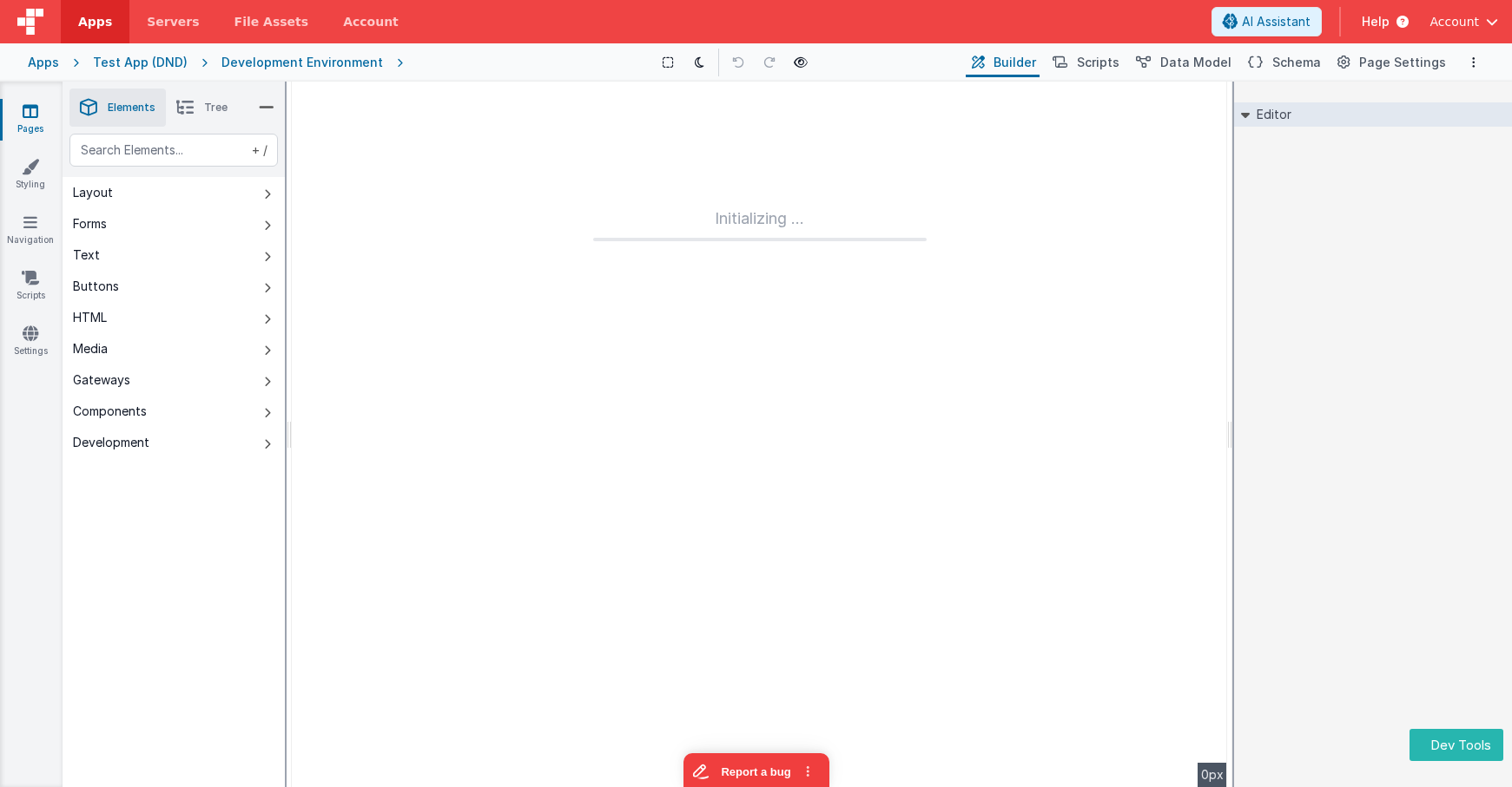
click at [1328, 289] on div "Editor DEV: Focus DEV: builderToggleConditionalCSS DEV: Remove DND DEV: updateS…" at bounding box center [1372, 434] width 277 height 706
